Goal: Browse casually: Explore the website without a specific task or goal

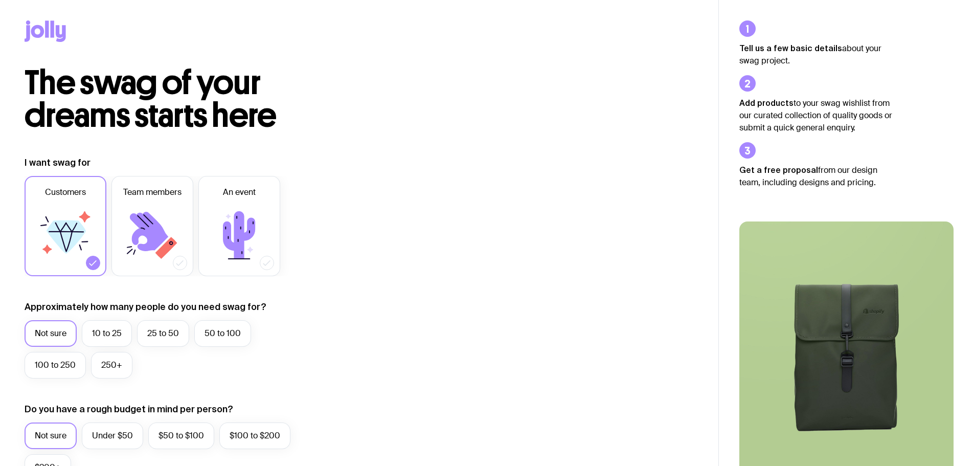
click at [34, 29] on icon at bounding box center [37, 31] width 13 height 13
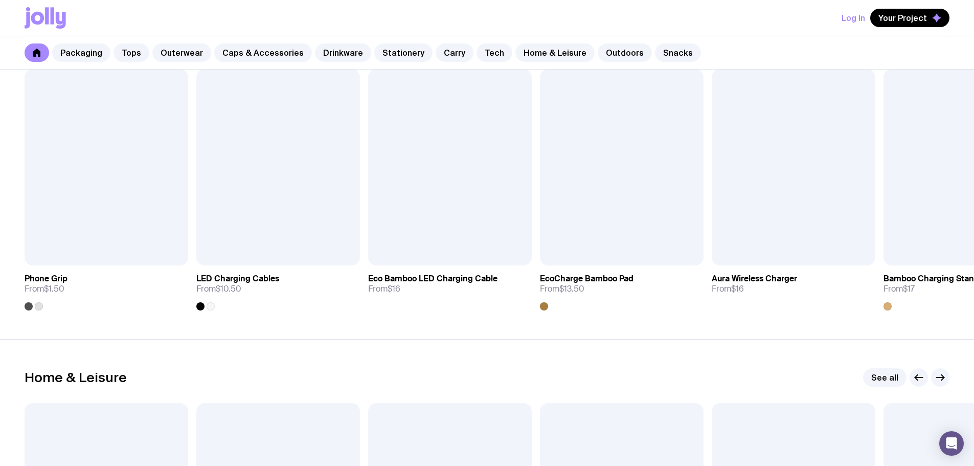
scroll to position [2404, 0]
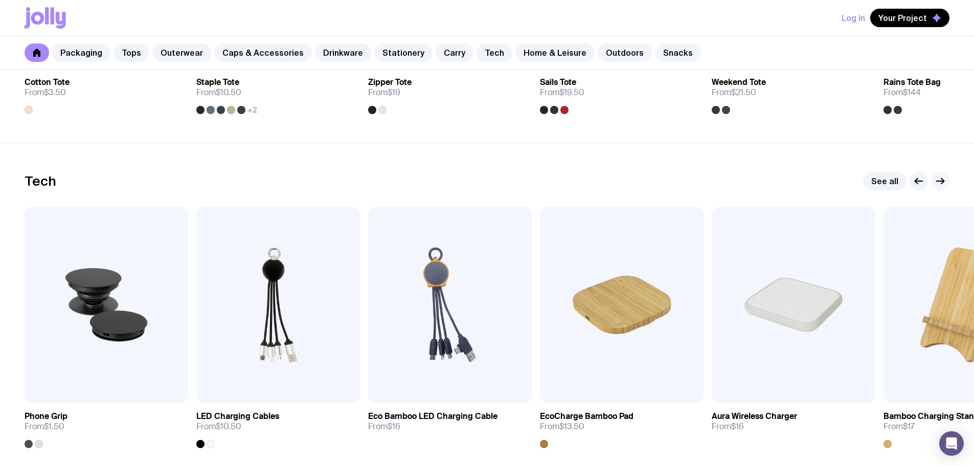
click at [943, 180] on icon "button" at bounding box center [941, 181] width 12 height 12
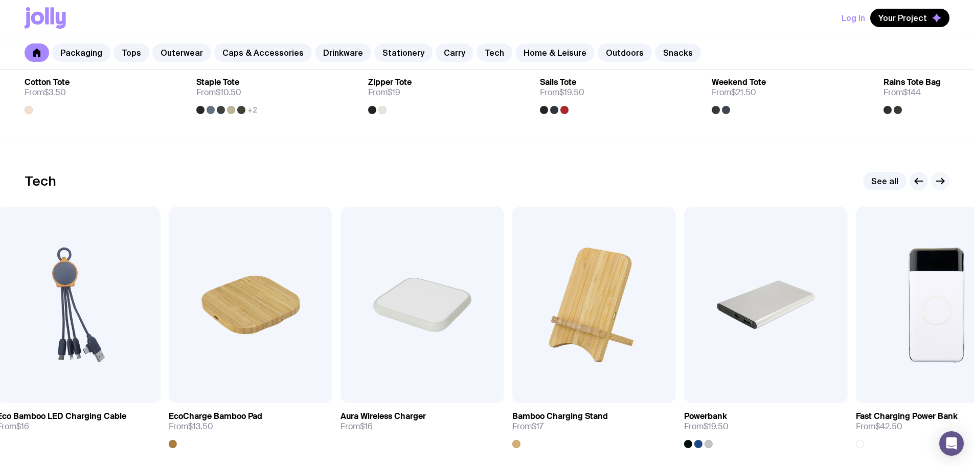
click at [943, 180] on icon "button" at bounding box center [941, 181] width 12 height 12
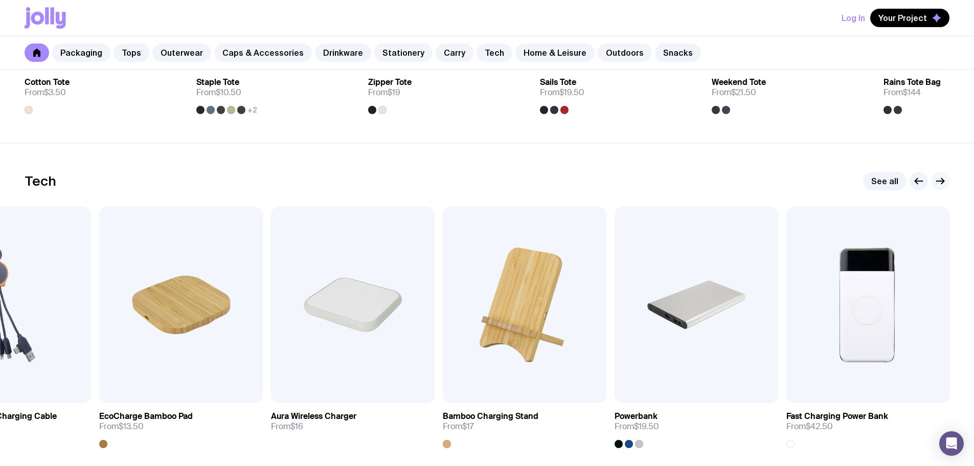
click at [941, 181] on icon "button" at bounding box center [941, 181] width 8 height 0
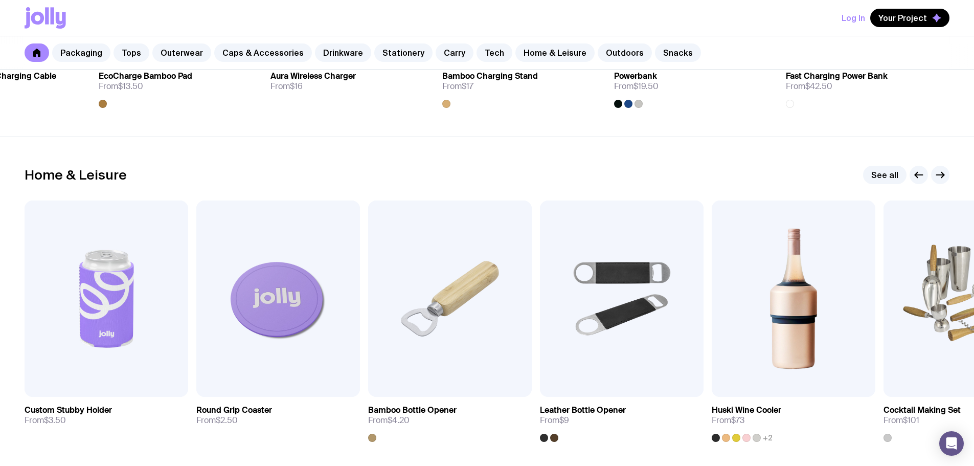
scroll to position [2762, 0]
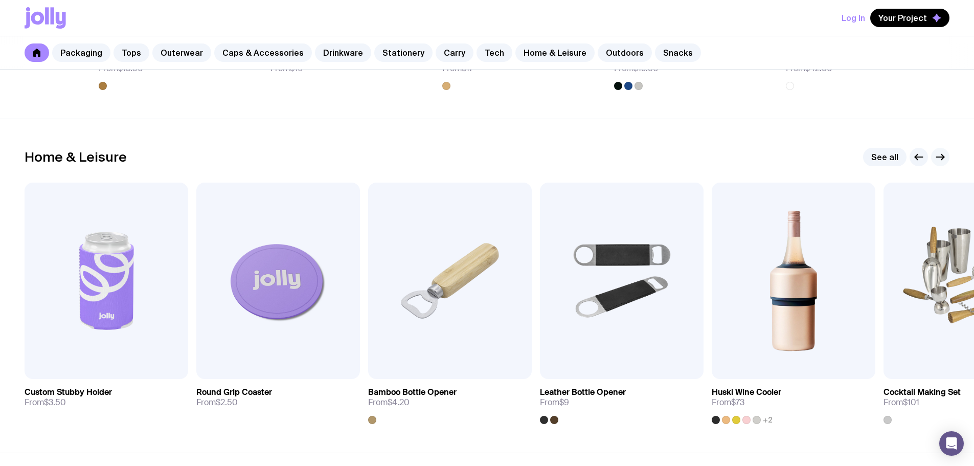
click at [945, 159] on icon "button" at bounding box center [941, 157] width 12 height 12
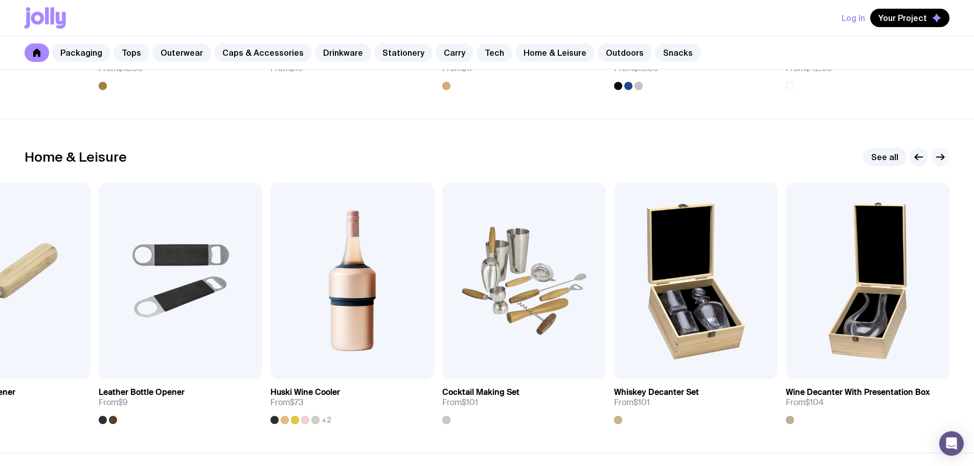
click at [945, 160] on icon "button" at bounding box center [941, 157] width 12 height 12
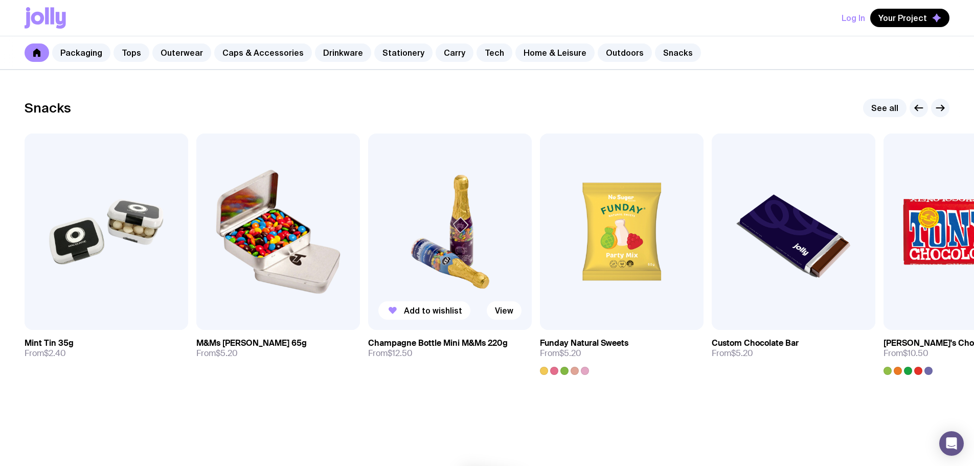
scroll to position [3530, 0]
